Goal: Information Seeking & Learning: Learn about a topic

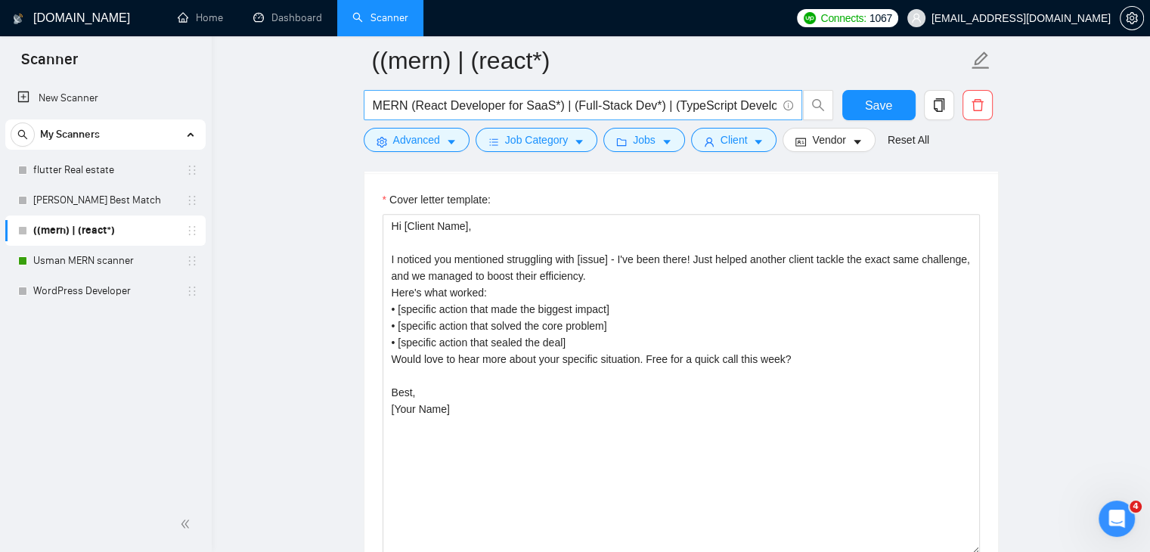
drag, startPoint x: 108, startPoint y: 270, endPoint x: 696, endPoint y: 92, distance: 614.1
click at [108, 270] on link "Usman MERN scanner" at bounding box center [105, 261] width 144 height 30
click at [880, 110] on span "Save" at bounding box center [878, 105] width 27 height 19
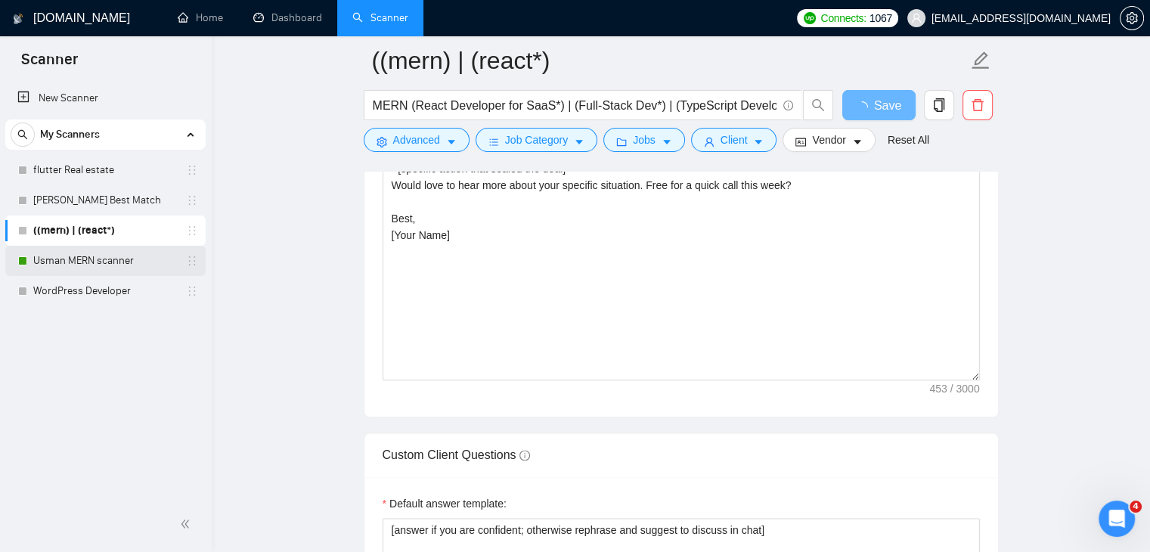
click at [87, 259] on link "Usman MERN scanner" at bounding box center [105, 261] width 144 height 30
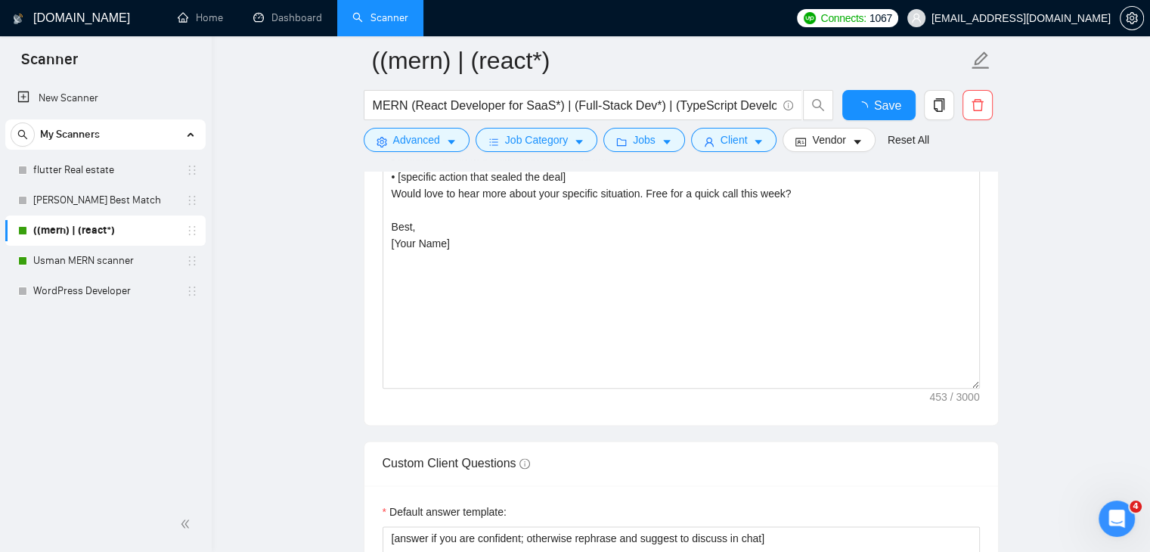
checkbox input "true"
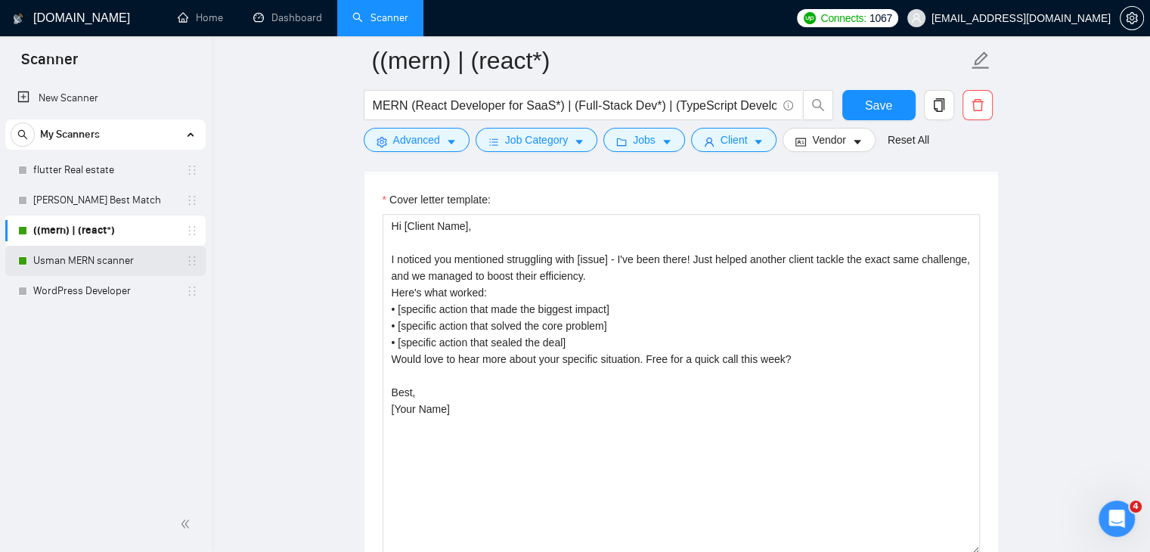
click at [76, 268] on link "Usman MERN scanner" at bounding box center [105, 261] width 144 height 30
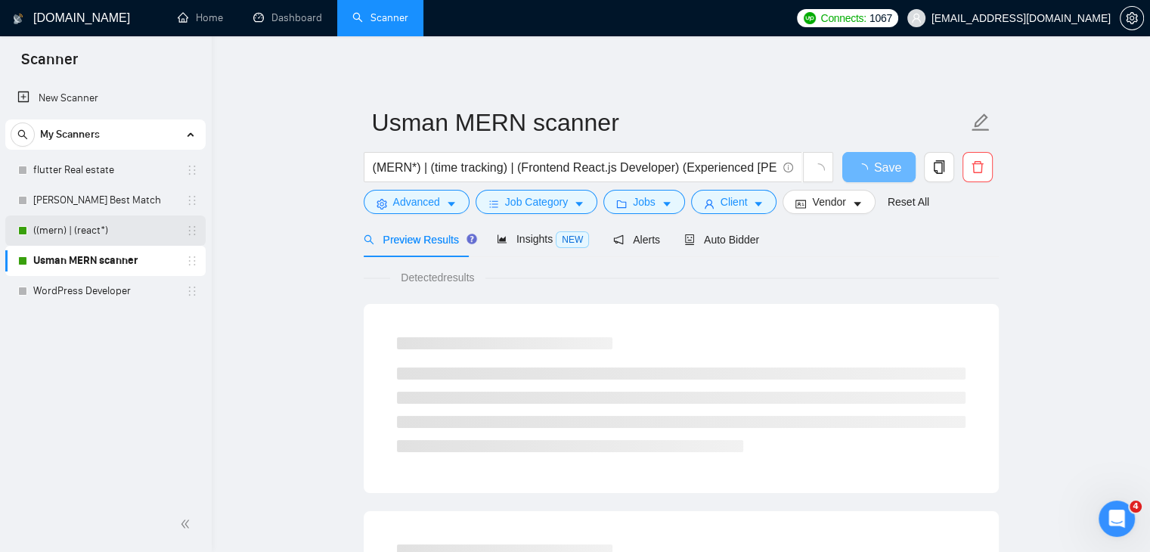
click at [101, 237] on link "((mern) | (react*)" at bounding box center [105, 231] width 144 height 30
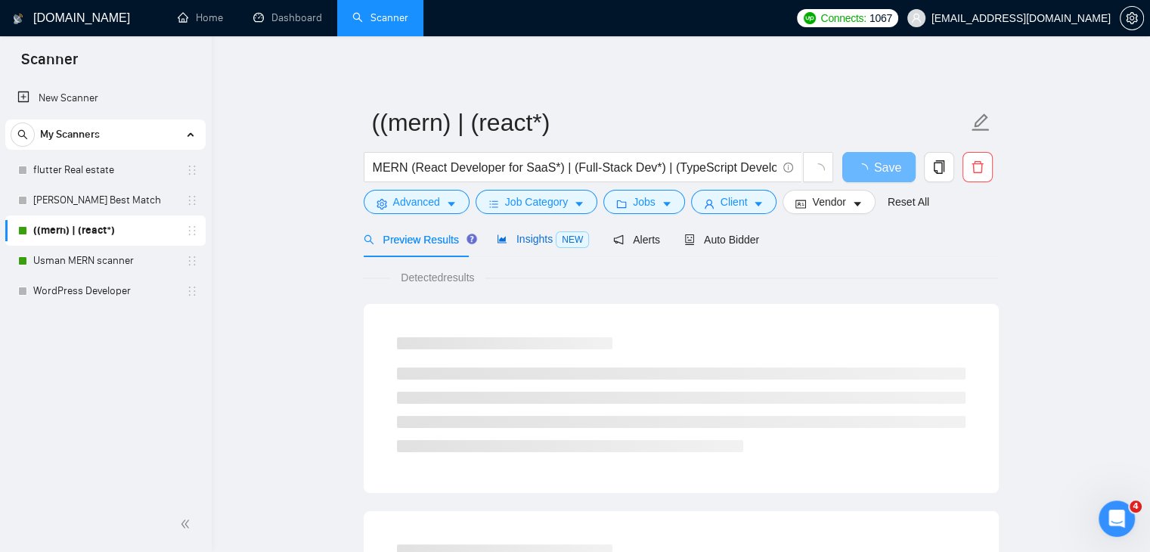
click at [514, 236] on span "Insights NEW" at bounding box center [543, 239] width 92 height 12
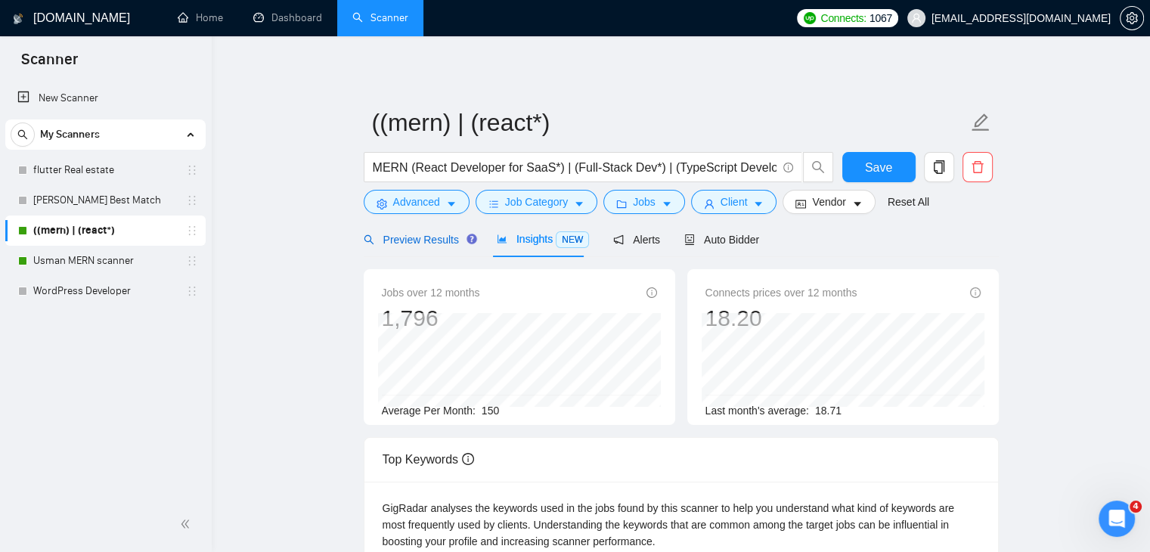
click at [424, 245] on span "Preview Results" at bounding box center [418, 240] width 109 height 12
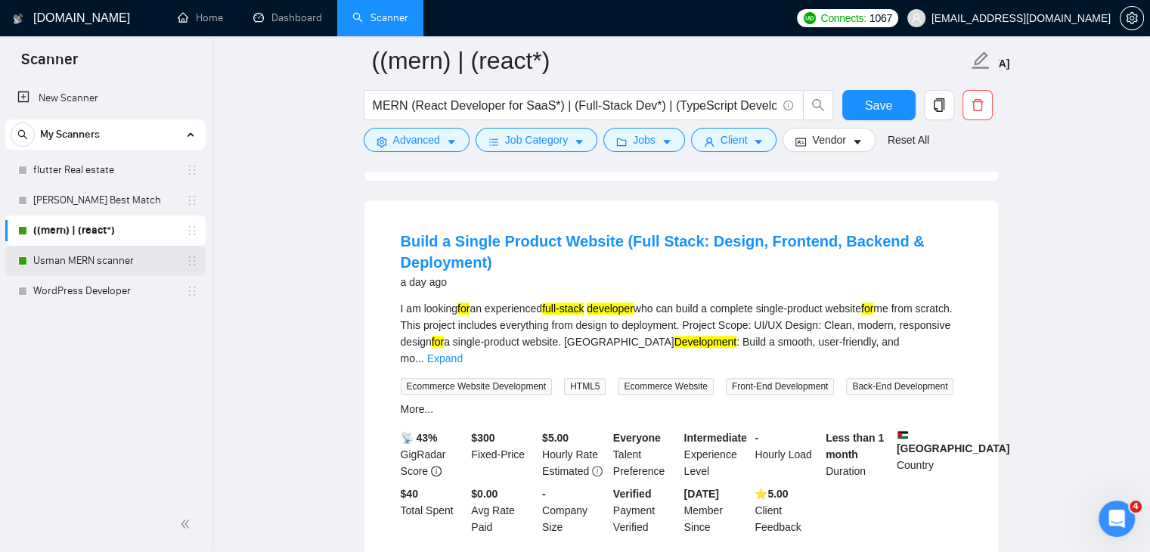
scroll to position [1134, 0]
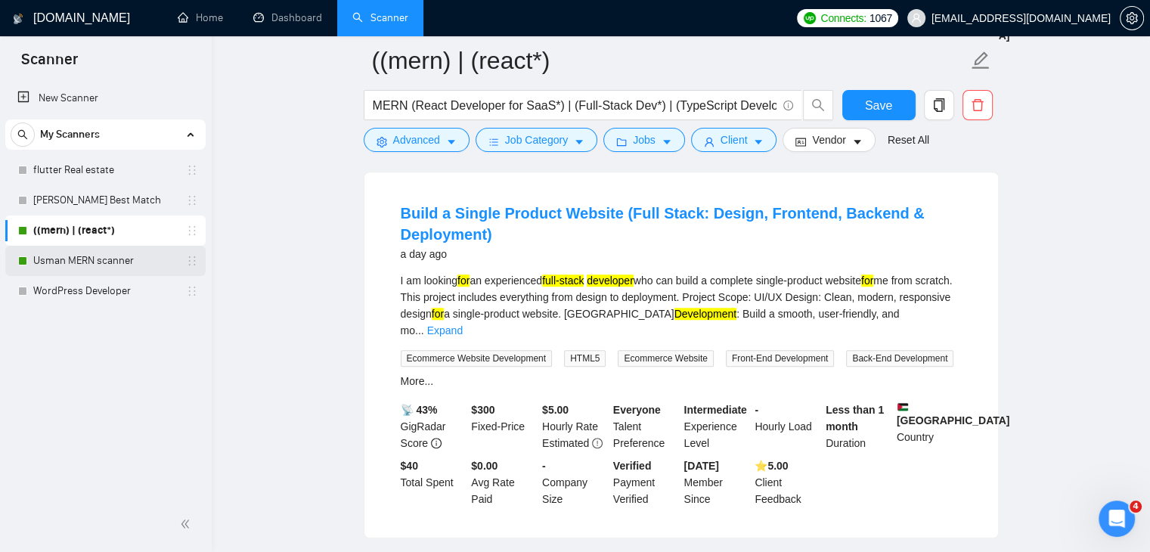
click at [82, 259] on link "Usman MERN scanner" at bounding box center [105, 261] width 144 height 30
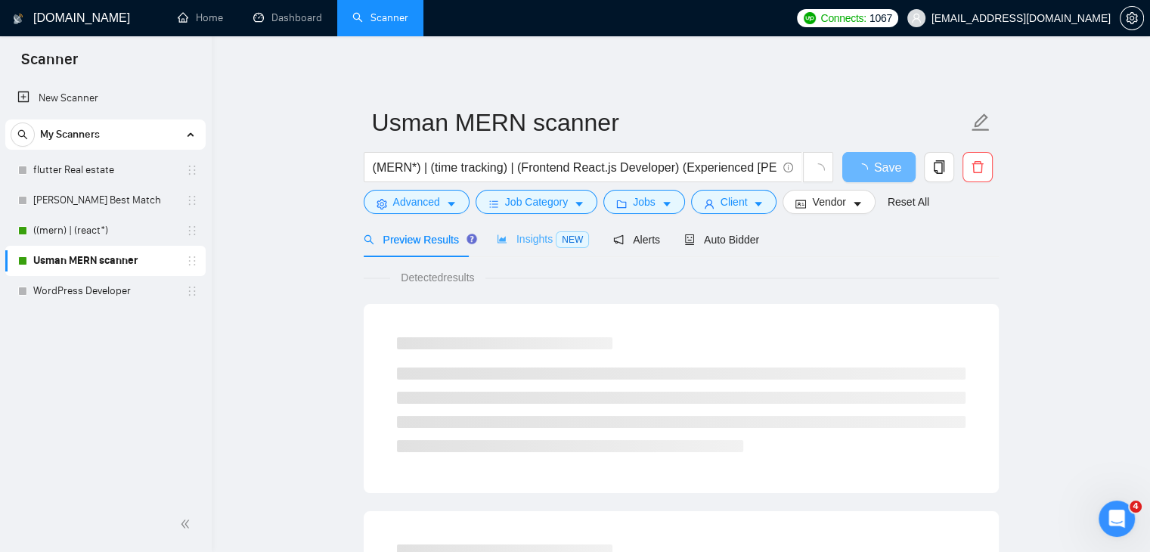
click at [529, 252] on div "Insights NEW" at bounding box center [543, 240] width 92 height 36
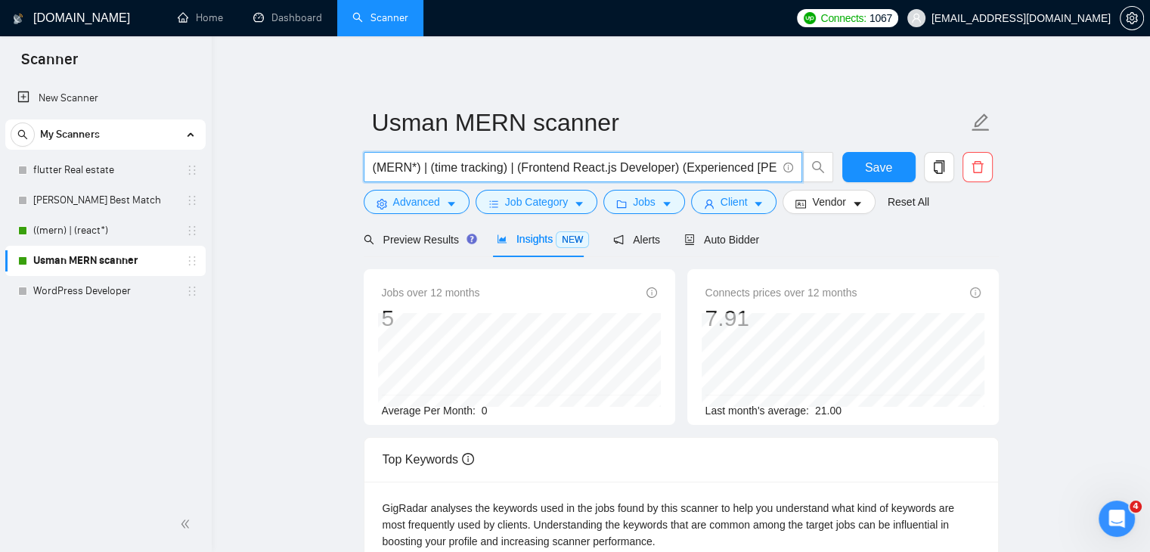
drag, startPoint x: 505, startPoint y: 169, endPoint x: 422, endPoint y: 173, distance: 83.3
click at [422, 173] on input "(MERN*) | (time tracking) | (Frontend React.js Developer) (Experienced [PERSON_…" at bounding box center [575, 167] width 404 height 19
type input "(MERN*) | (Frontend React.js Developer) (Experienced [PERSON_NAME] Developer)"
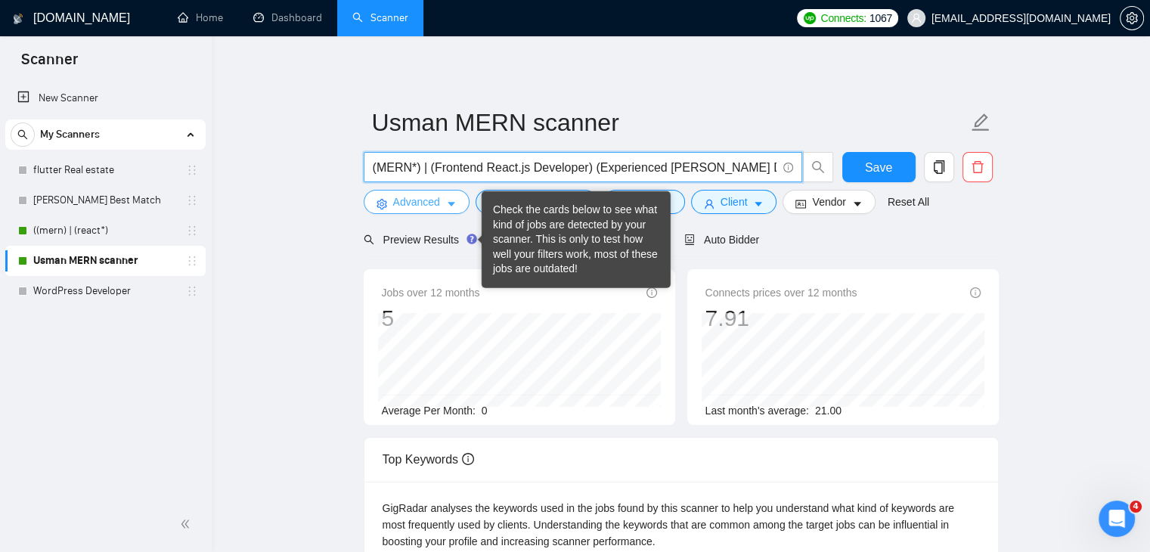
click at [421, 209] on span "Advanced" at bounding box center [416, 202] width 47 height 17
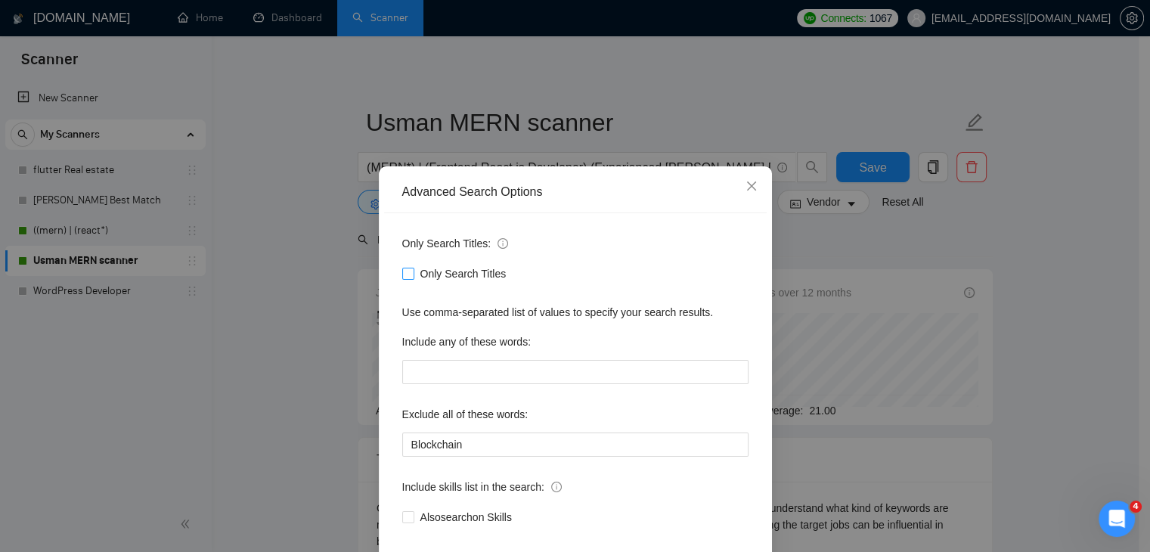
click at [451, 273] on span "Only Search Titles" at bounding box center [463, 273] width 98 height 17
click at [413, 273] on input "Only Search Titles" at bounding box center [407, 273] width 11 height 11
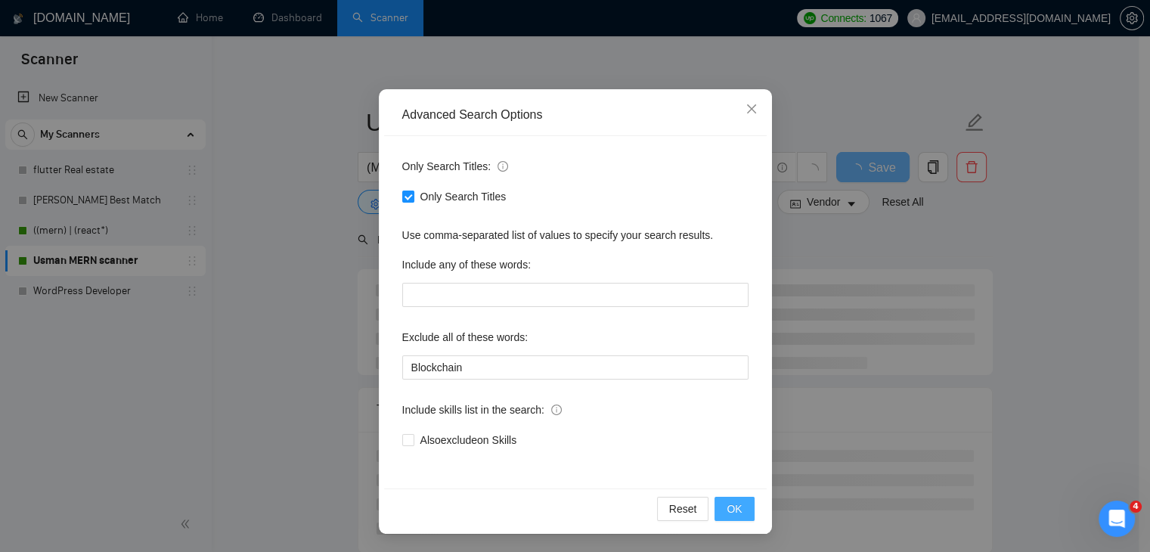
click at [731, 506] on span "OK" at bounding box center [734, 509] width 15 height 17
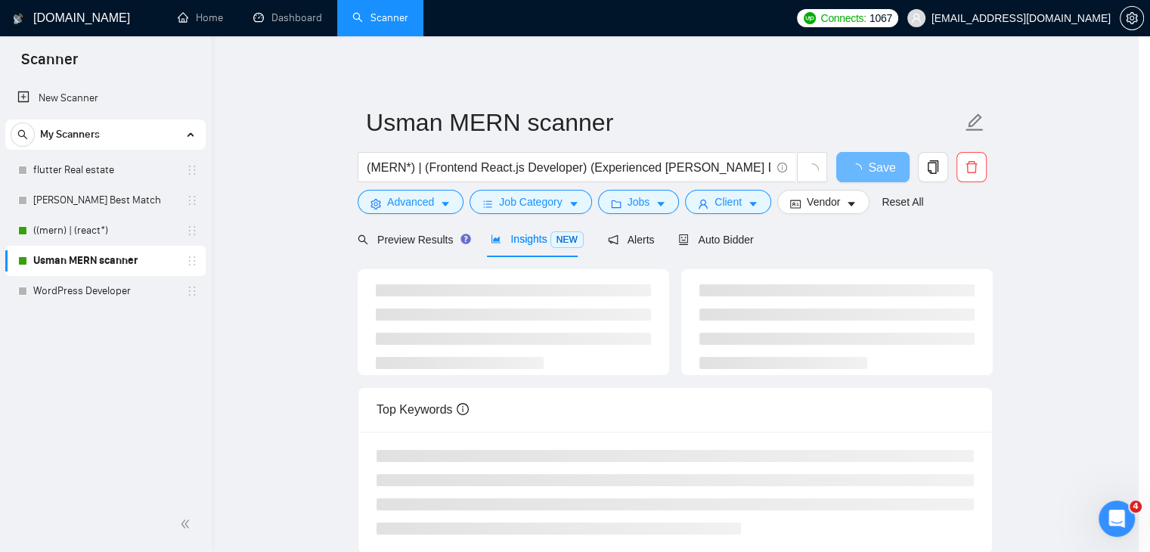
scroll to position [2, 0]
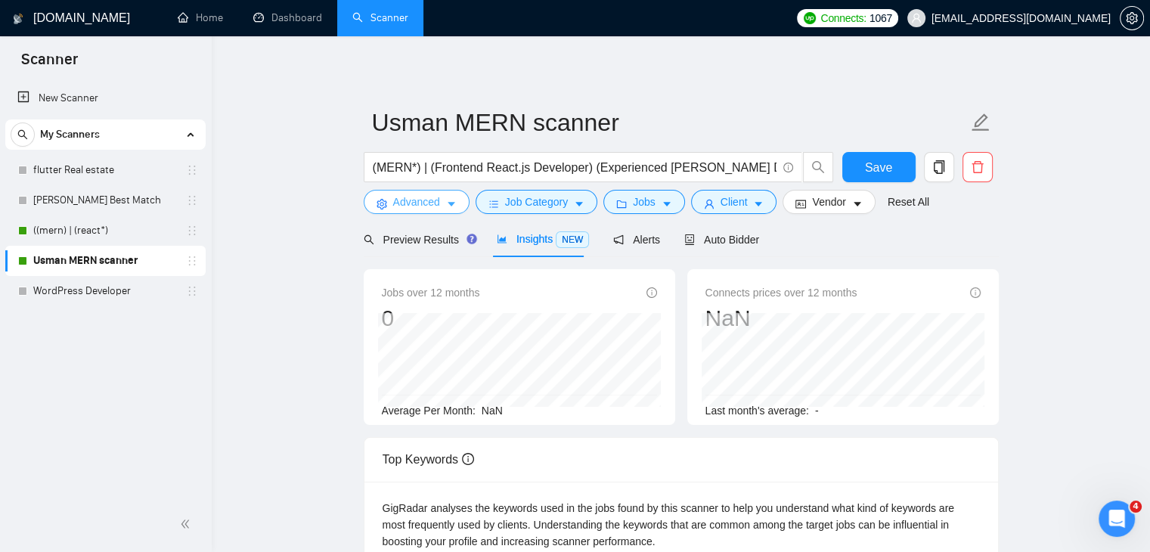
click at [433, 202] on span "Advanced" at bounding box center [416, 202] width 47 height 17
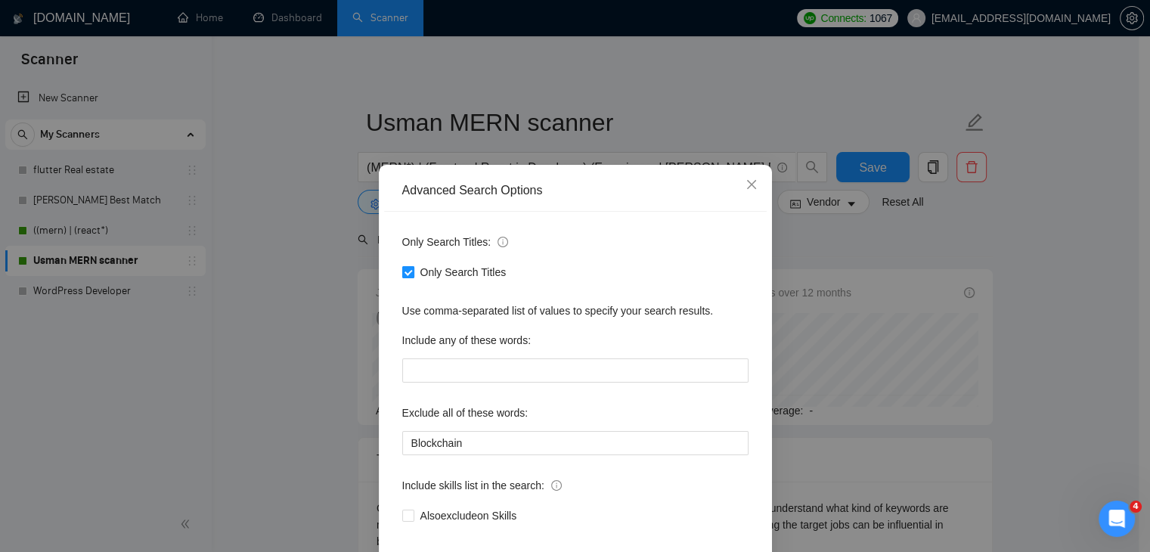
click at [446, 274] on span "Only Search Titles" at bounding box center [463, 272] width 98 height 17
click at [413, 274] on input "Only Search Titles" at bounding box center [407, 271] width 11 height 11
checkbox input "false"
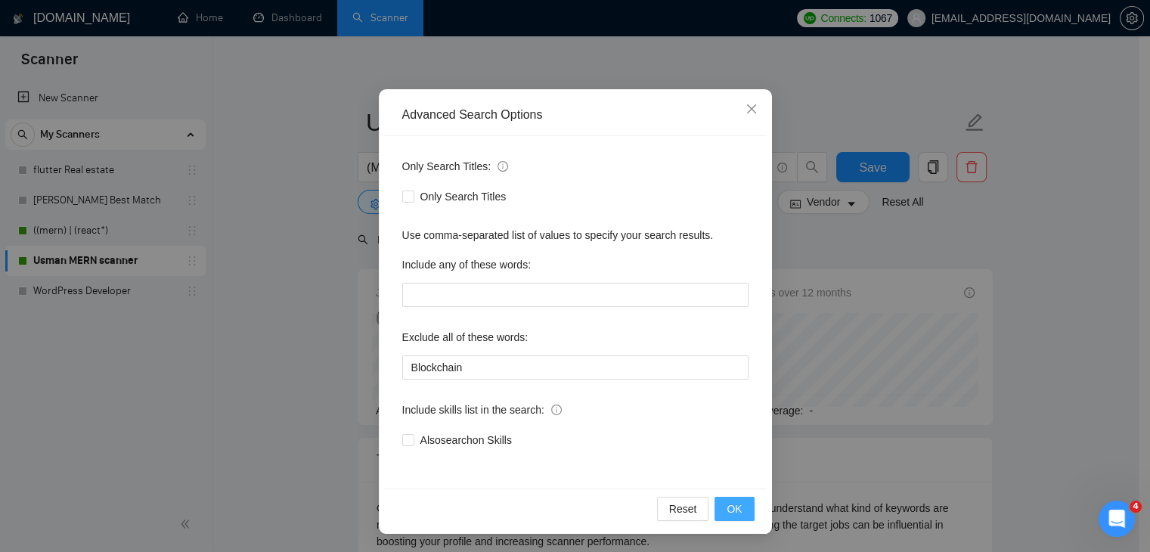
click at [719, 497] on button "OK" at bounding box center [734, 509] width 39 height 24
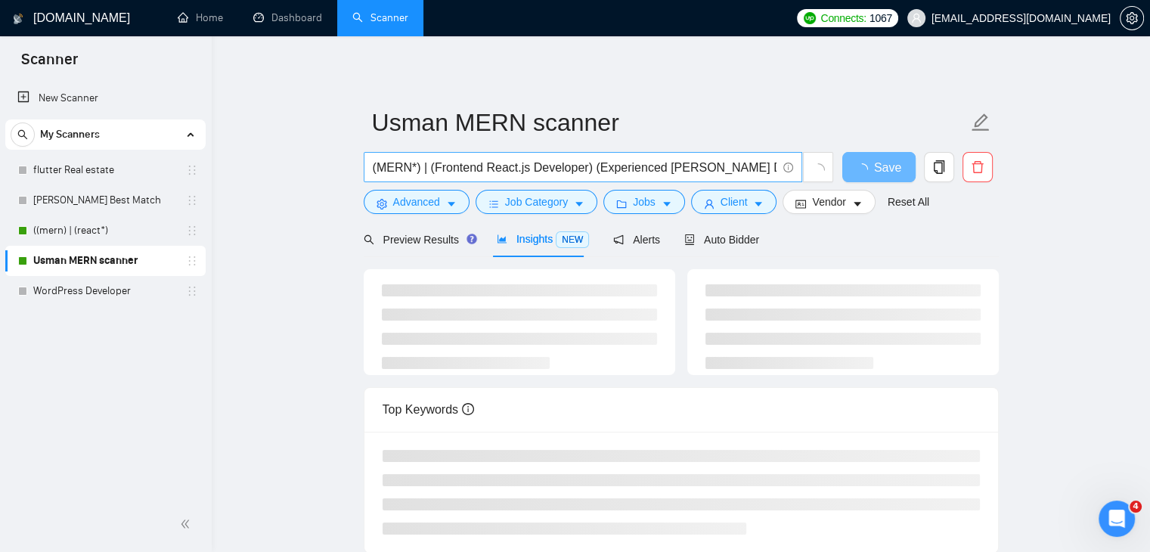
click at [418, 164] on input "(MERN*) | (Frontend React.js Developer) (Experienced [PERSON_NAME] Developer)" at bounding box center [575, 167] width 404 height 19
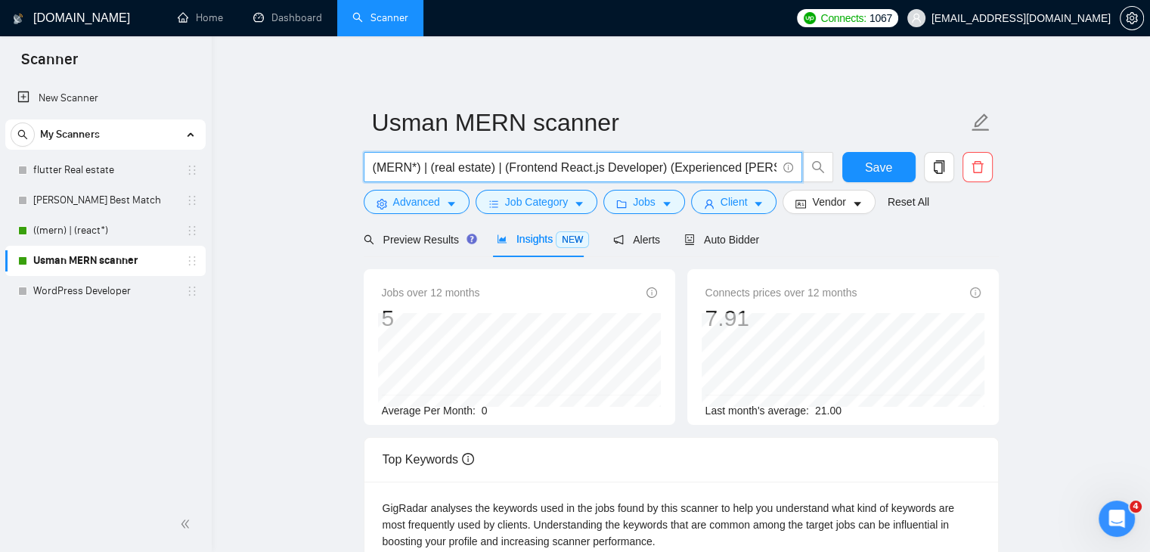
type input "(MERN*) | (real estate) | (Frontend React.js Developer) (Experienced [PERSON_NA…"
